Goal: Use online tool/utility: Utilize a website feature to perform a specific function

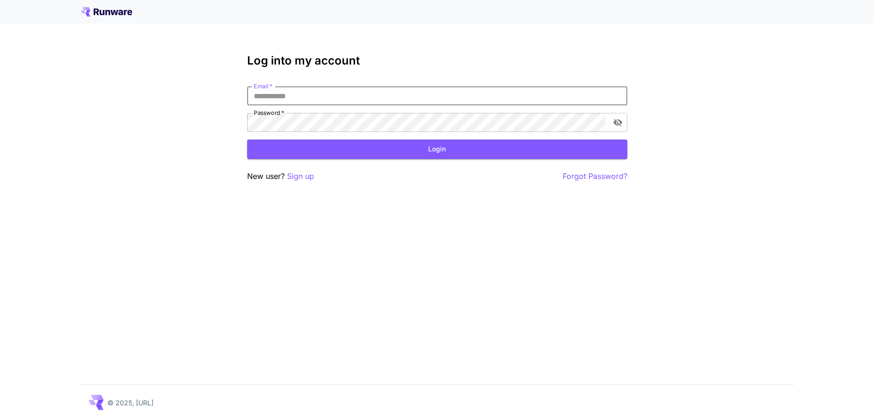
type input "**********"
click at [437, 149] on button "Login" at bounding box center [437, 149] width 380 height 19
